Goal: Transaction & Acquisition: Purchase product/service

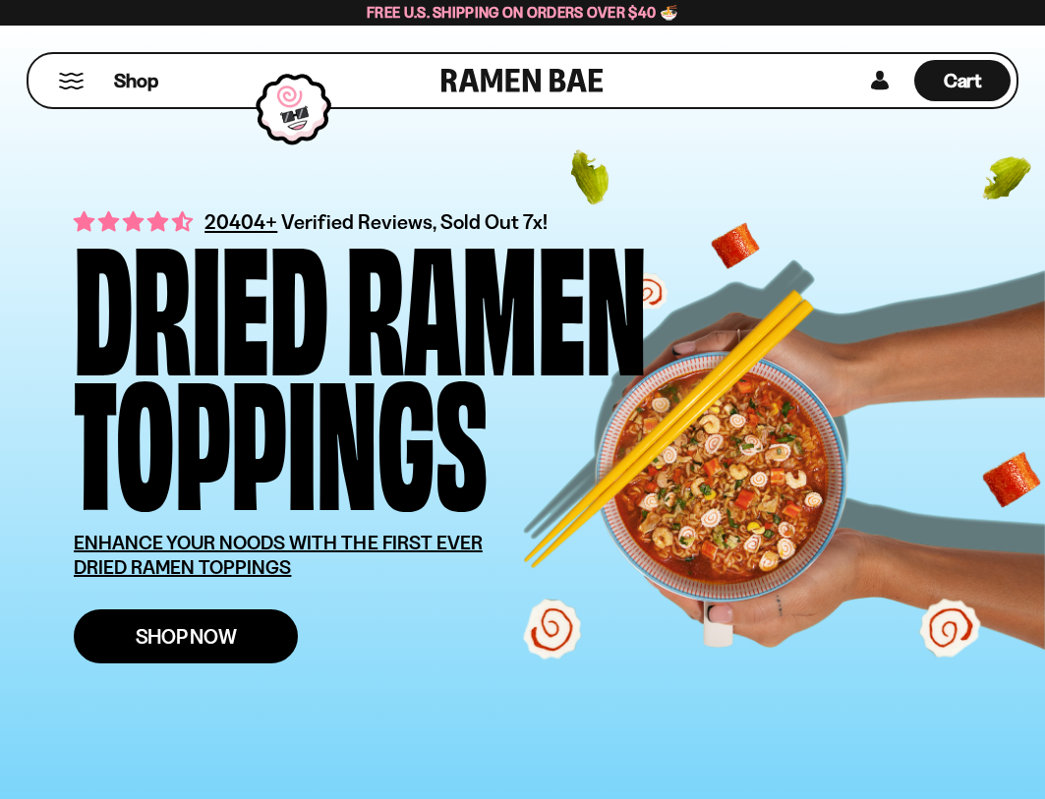
click at [259, 645] on link "Shop Now" at bounding box center [186, 637] width 224 height 54
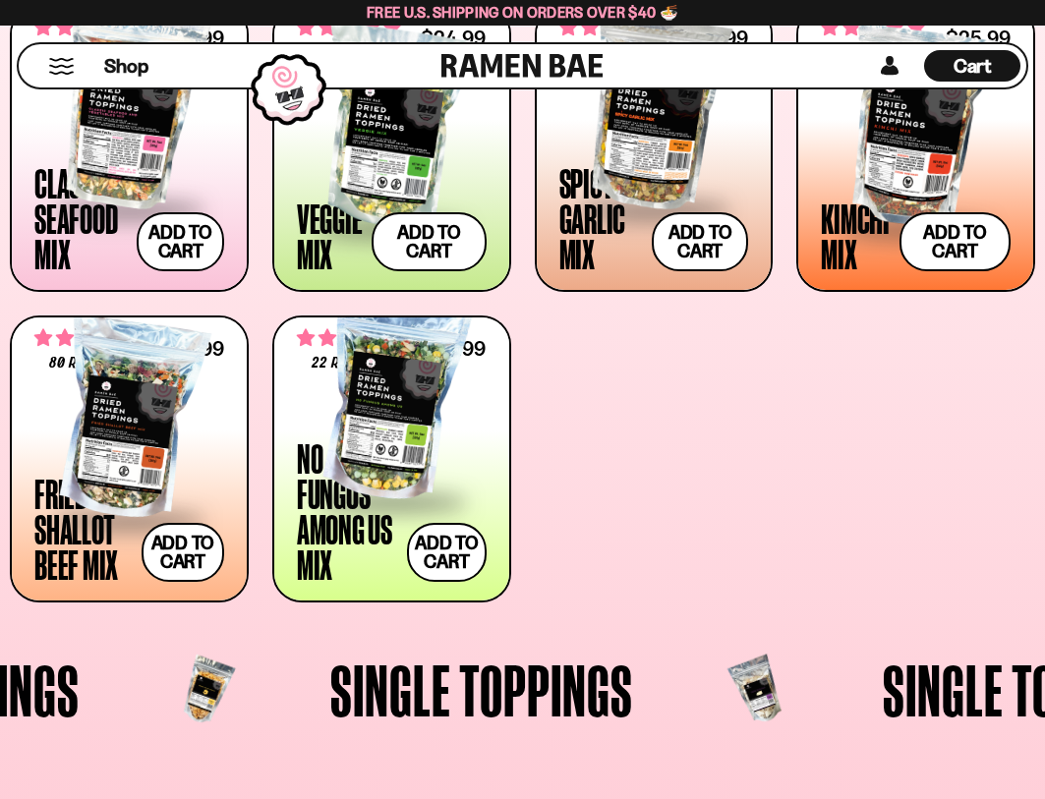
scroll to position [786, 0]
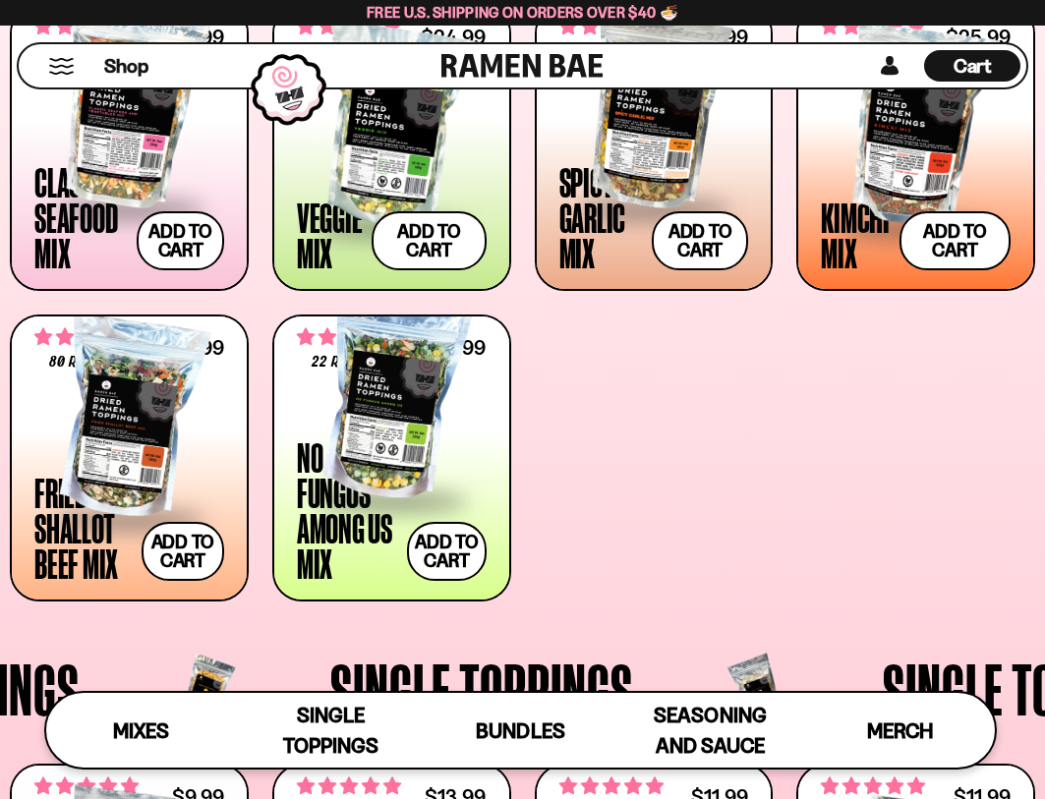
click at [391, 433] on div at bounding box center [392, 400] width 190 height 197
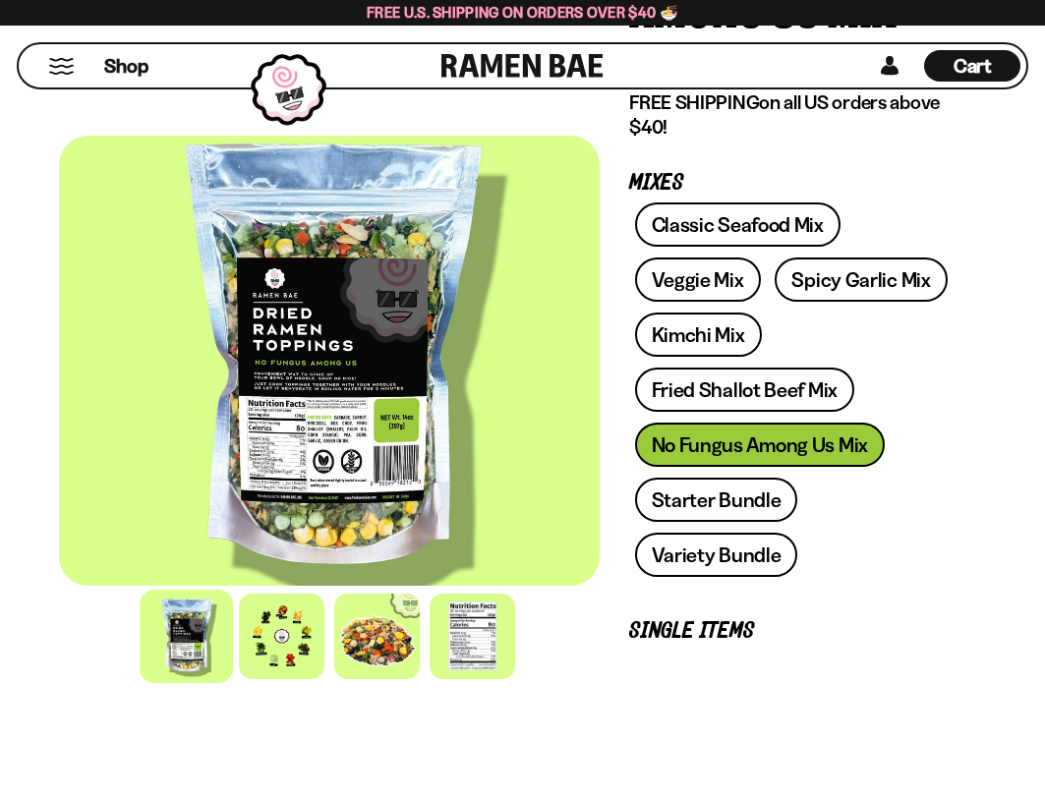
scroll to position [393, 0]
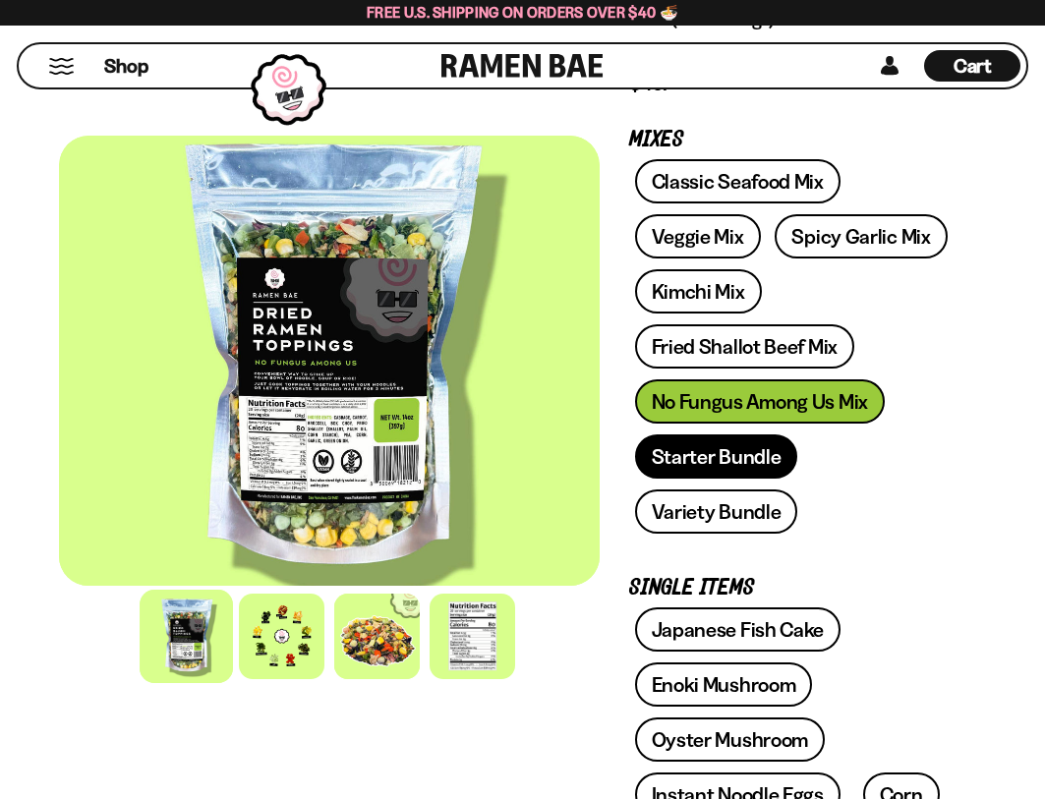
click at [676, 452] on link "Starter Bundle" at bounding box center [716, 457] width 163 height 44
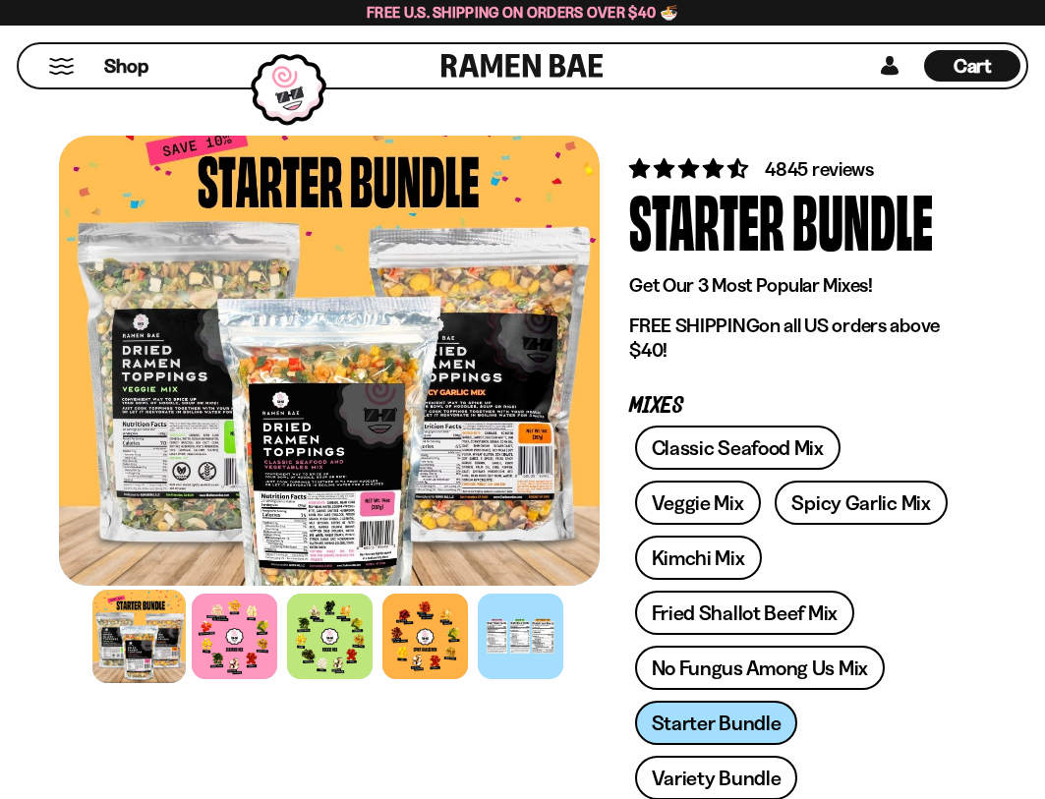
scroll to position [197, 0]
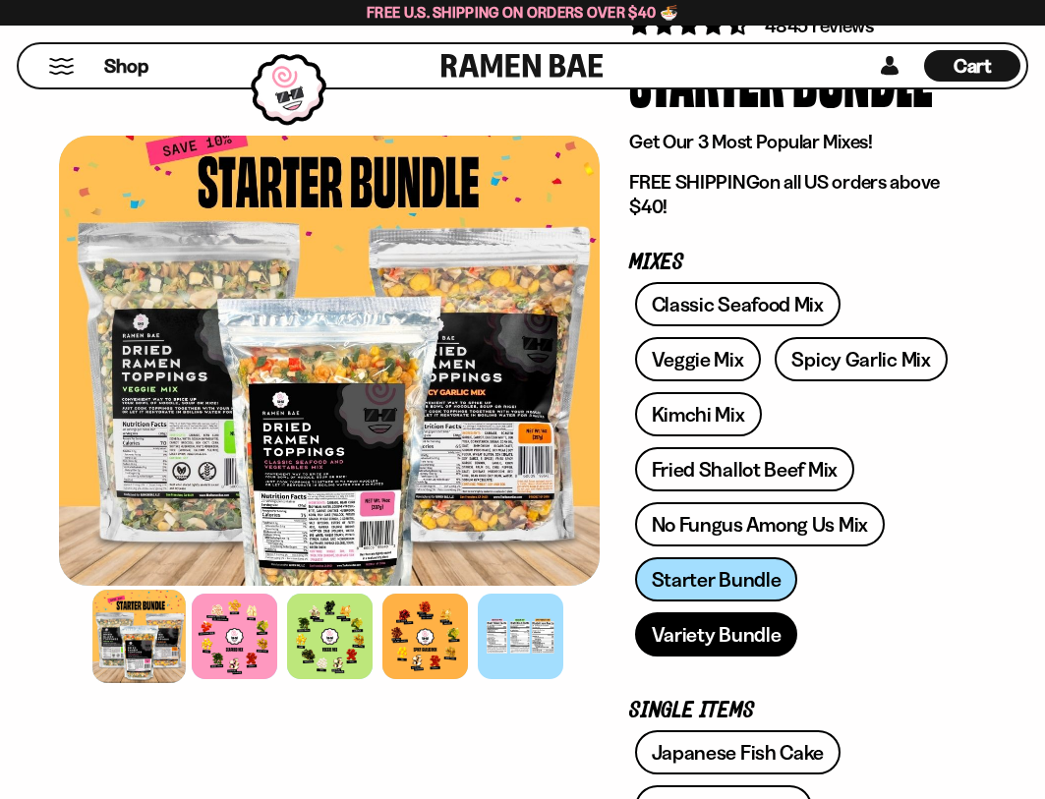
click at [707, 649] on link "Variety Bundle" at bounding box center [716, 634] width 163 height 44
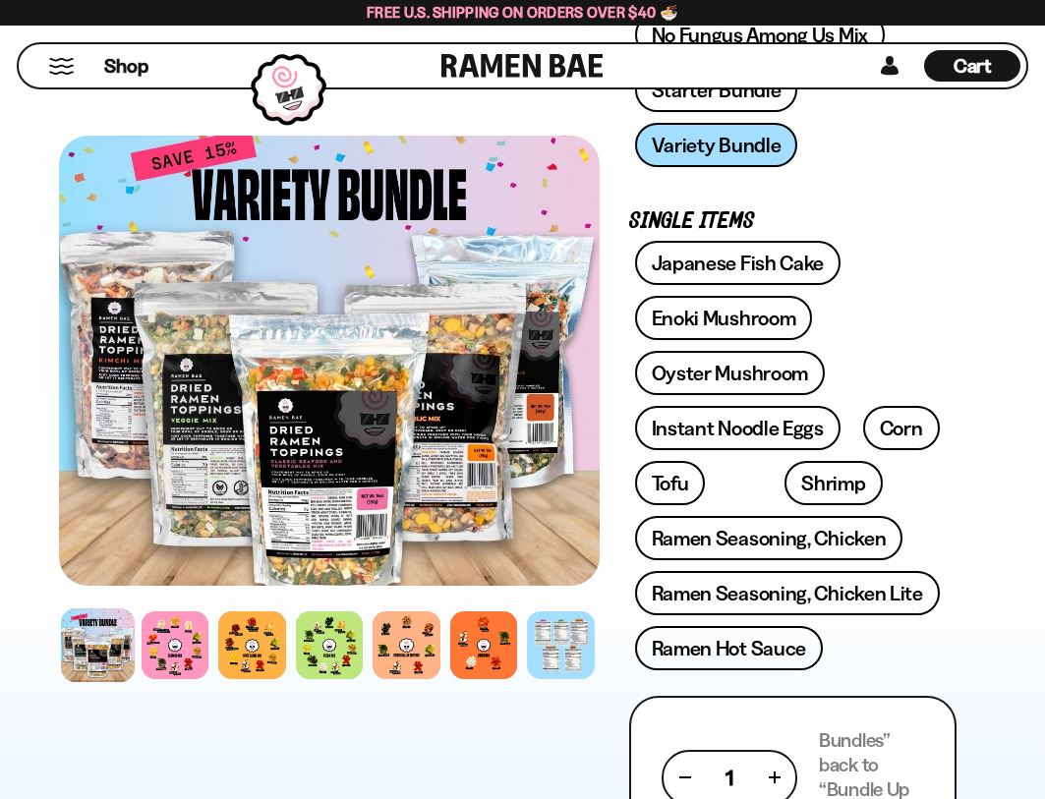
scroll to position [688, 0]
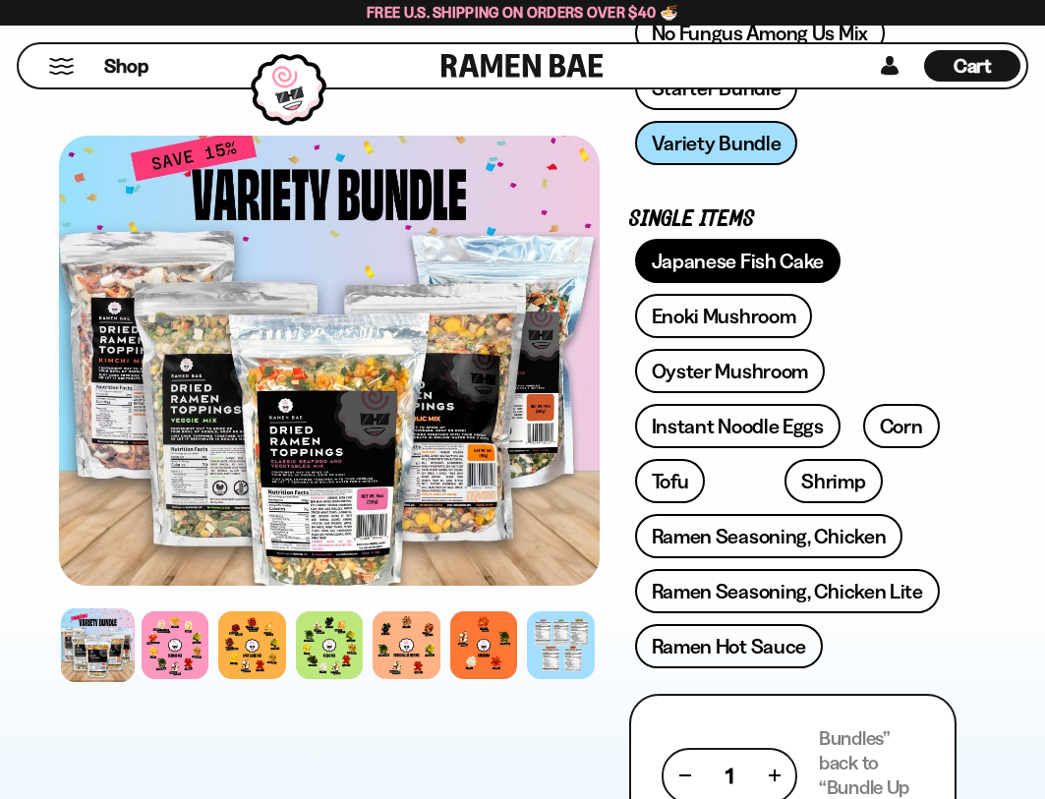
click at [680, 247] on link "Japanese Fish Cake" at bounding box center [738, 261] width 206 height 44
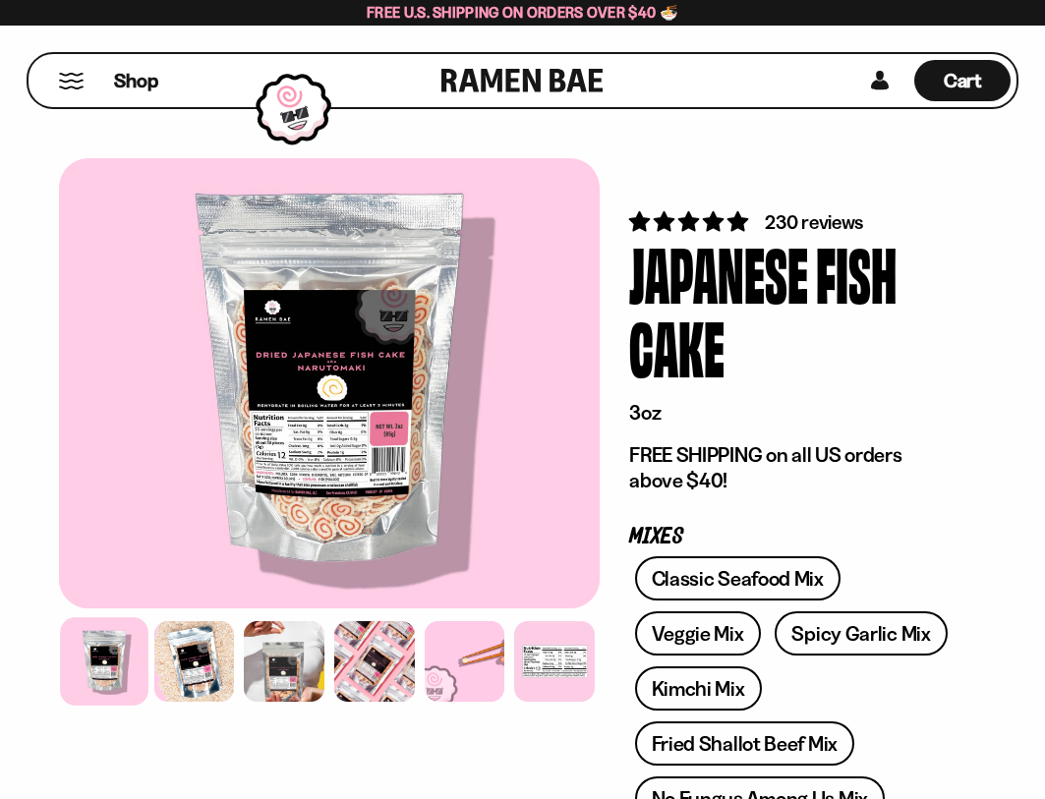
click at [84, 93] on div "Shop" at bounding box center [237, 80] width 407 height 53
click at [80, 90] on div "Shop" at bounding box center [237, 80] width 407 height 53
click at [74, 84] on button "Mobile Menu Trigger" at bounding box center [71, 81] width 27 height 17
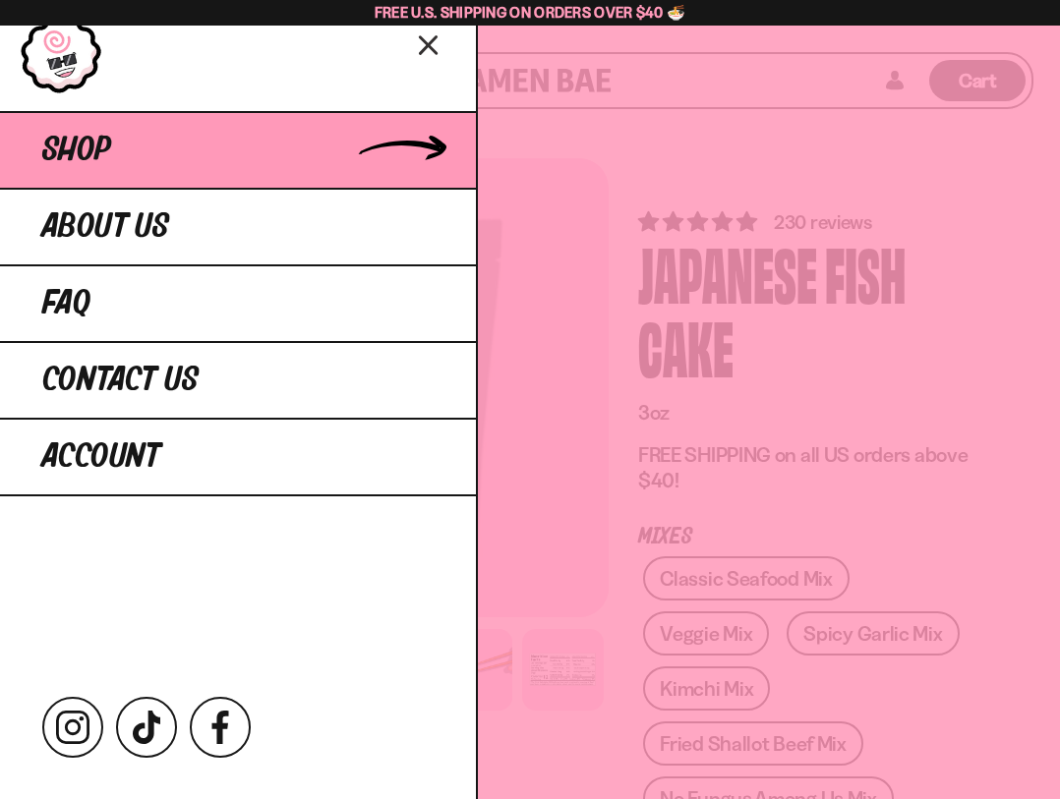
click at [143, 160] on link "Shop" at bounding box center [238, 149] width 476 height 77
